Goal: Task Accomplishment & Management: Complete application form

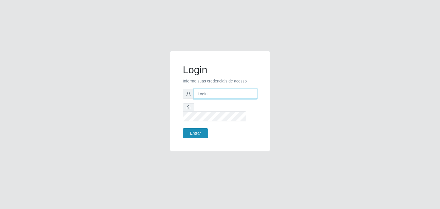
type input "jeisonrede@compras"
click at [188, 129] on button "Entrar" at bounding box center [195, 133] width 25 height 10
click at [203, 128] on button "Entrar" at bounding box center [195, 133] width 25 height 10
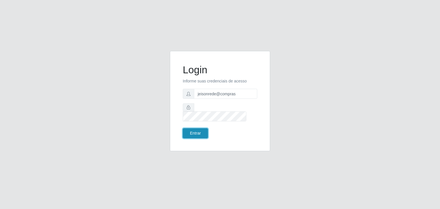
click at [203, 128] on button "Entrar" at bounding box center [195, 133] width 25 height 10
click at [203, 131] on button "Entrar" at bounding box center [195, 133] width 25 height 10
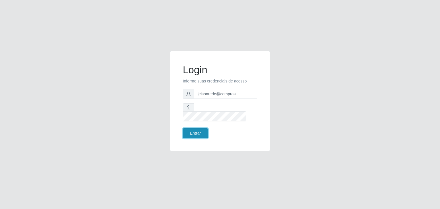
click at [203, 131] on button "Entrar" at bounding box center [195, 133] width 25 height 10
type input "jeisonrede@compras"
click at [195, 129] on button "Entrar" at bounding box center [195, 133] width 25 height 10
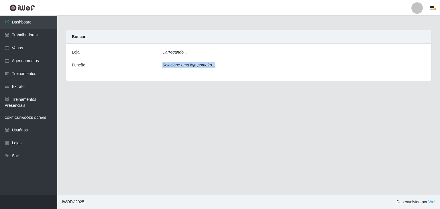
click at [195, 129] on main "Carregando... Buscar [PERSON_NAME]... Função Selecione uma loja primeiro..." at bounding box center [248, 105] width 383 height 179
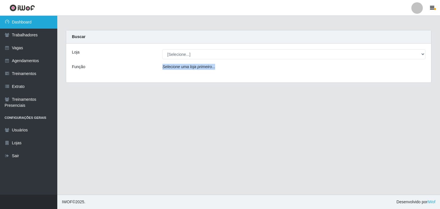
click at [28, 24] on link "Dashboard" at bounding box center [28, 22] width 57 height 13
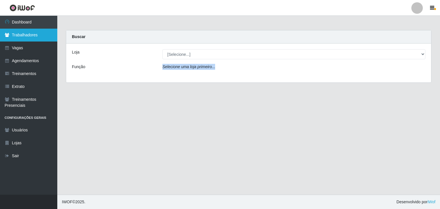
click at [31, 33] on link "Trabalhadores" at bounding box center [28, 35] width 57 height 13
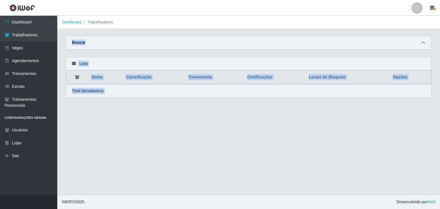
click at [426, 44] on span at bounding box center [423, 43] width 7 height 7
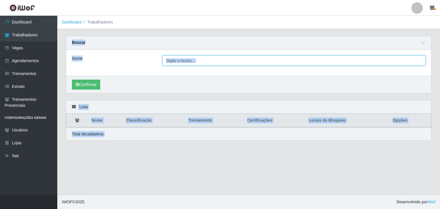
click at [174, 59] on input "Nome" at bounding box center [293, 61] width 263 height 10
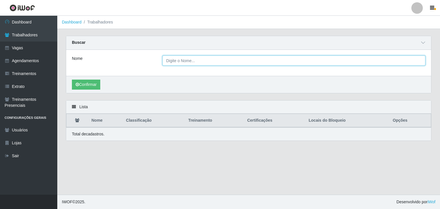
paste input "[PERSON_NAME]"
type input "[PERSON_NAME]"
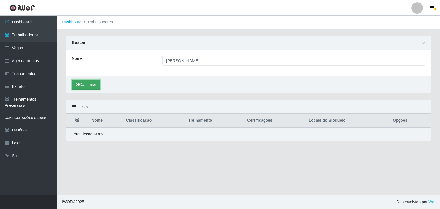
click at [89, 81] on button "Confirmar" at bounding box center [86, 85] width 28 height 10
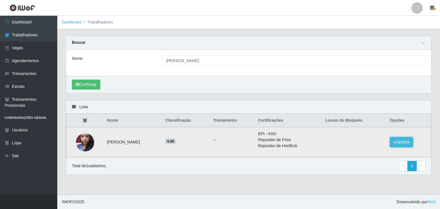
click at [400, 140] on button "Opções" at bounding box center [401, 142] width 23 height 10
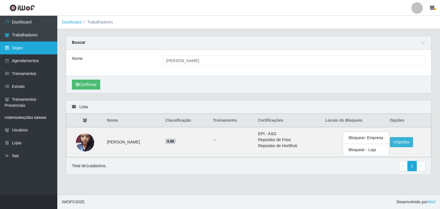
click at [19, 50] on link "Vagas" at bounding box center [28, 48] width 57 height 13
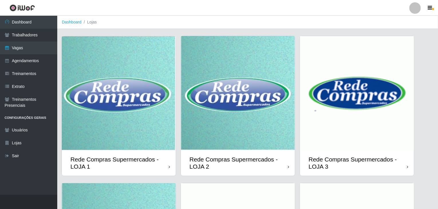
click at [125, 111] on img at bounding box center [119, 93] width 114 height 114
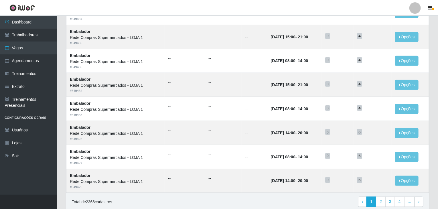
scroll to position [275, 0]
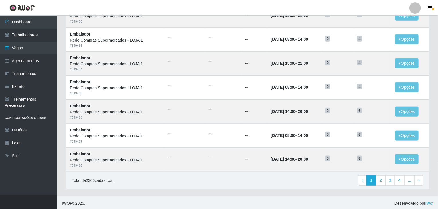
click at [433, 15] on header "Perfil Alterar Senha Sair" at bounding box center [219, 8] width 438 height 16
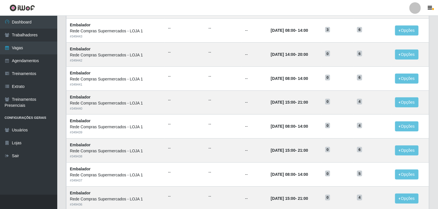
scroll to position [0, 0]
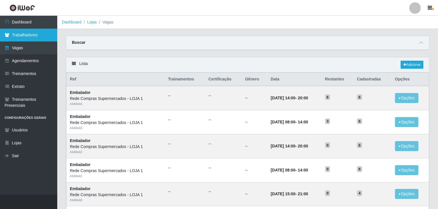
click at [34, 38] on link "Trabalhadores" at bounding box center [28, 35] width 57 height 13
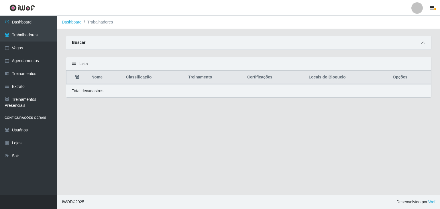
click at [421, 43] on span at bounding box center [423, 43] width 7 height 7
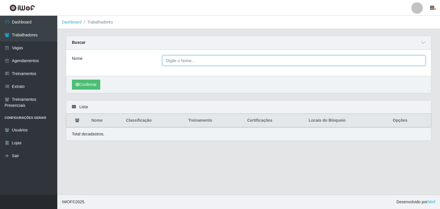
click at [239, 60] on input "Nome" at bounding box center [293, 61] width 263 height 10
type input "cauan"
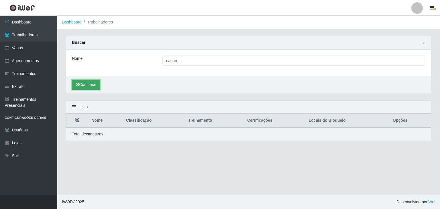
click at [88, 86] on button "Confirmar" at bounding box center [86, 85] width 28 height 10
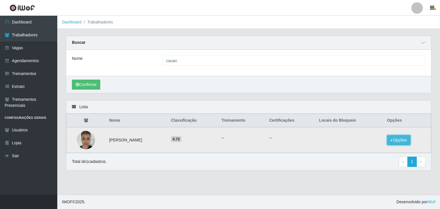
click at [394, 142] on button "Opções" at bounding box center [398, 140] width 23 height 10
click at [222, 80] on div "Confirmar" at bounding box center [248, 84] width 365 height 17
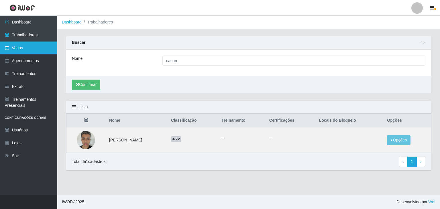
click at [40, 46] on link "Vagas" at bounding box center [28, 48] width 57 height 13
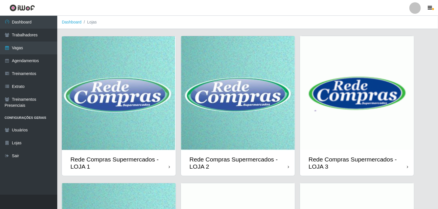
click at [237, 83] on img at bounding box center [238, 93] width 114 height 114
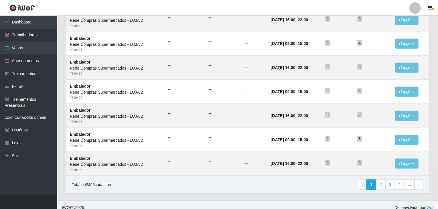
scroll to position [268, 0]
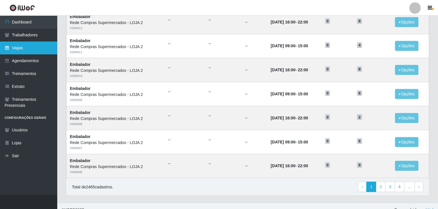
click at [36, 52] on link "Vagas" at bounding box center [28, 48] width 57 height 13
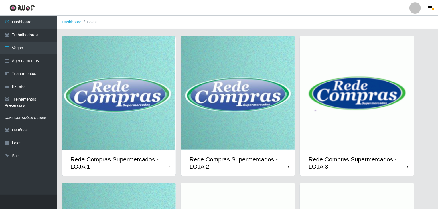
scroll to position [136, 0]
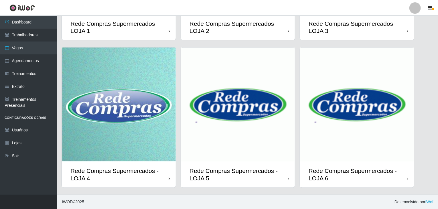
click at [221, 95] on img at bounding box center [238, 105] width 114 height 114
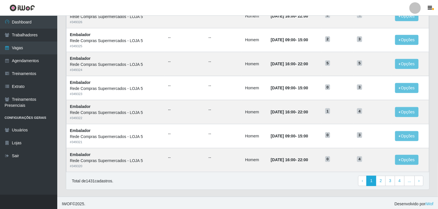
scroll to position [275, 0]
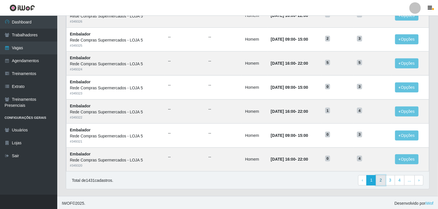
click at [382, 181] on link "2" at bounding box center [381, 180] width 10 height 10
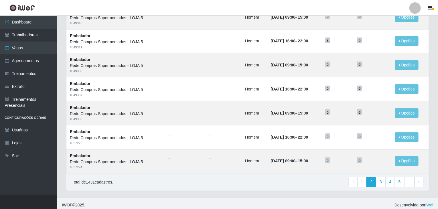
scroll to position [275, 0]
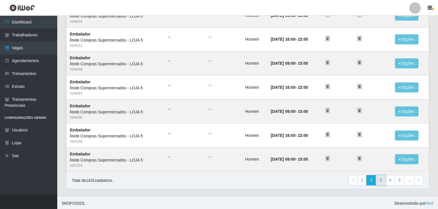
click at [385, 177] on link "3" at bounding box center [381, 180] width 10 height 10
